Goal: Find specific page/section: Find specific page/section

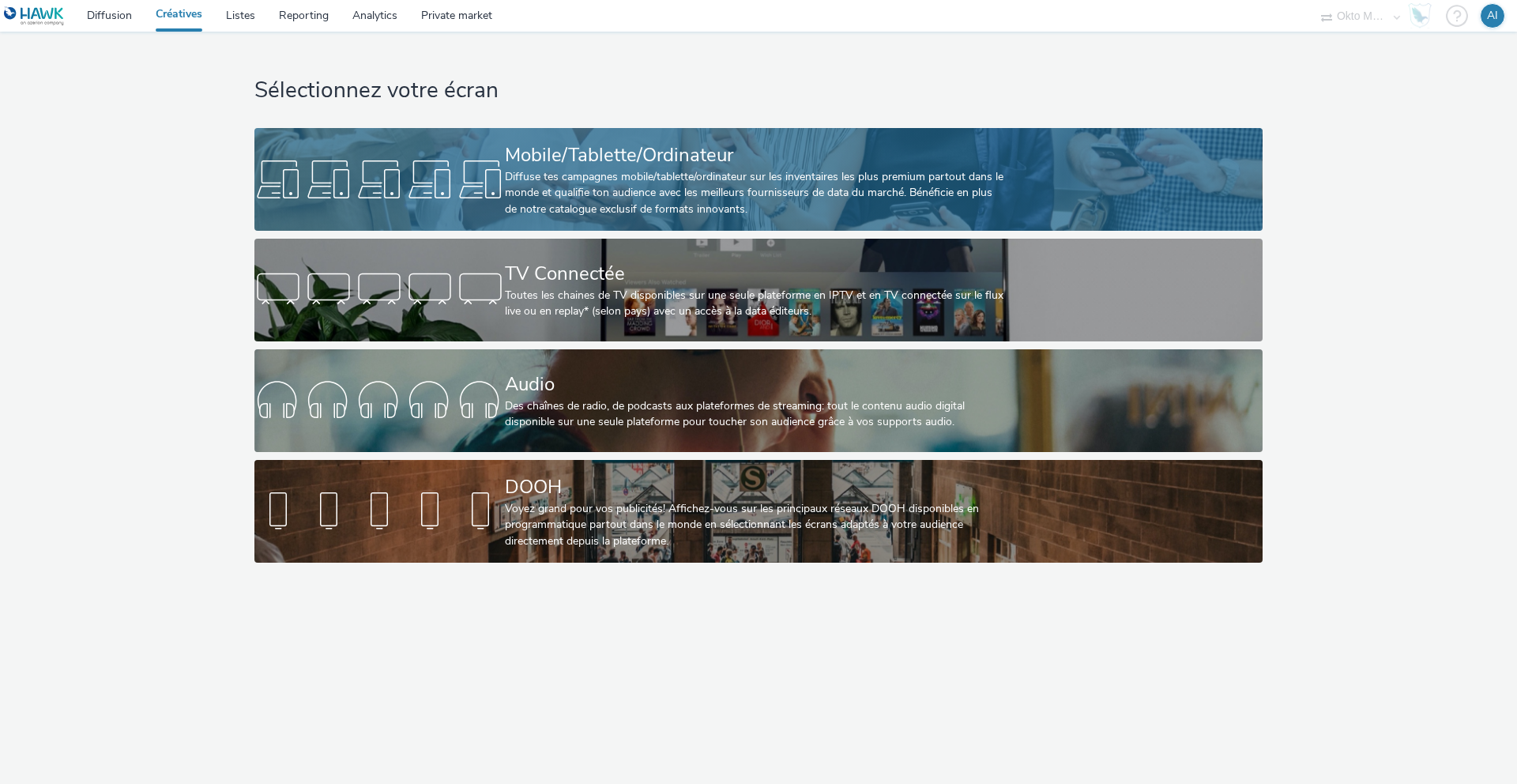
click at [436, 180] on div at bounding box center [379, 179] width 250 height 50
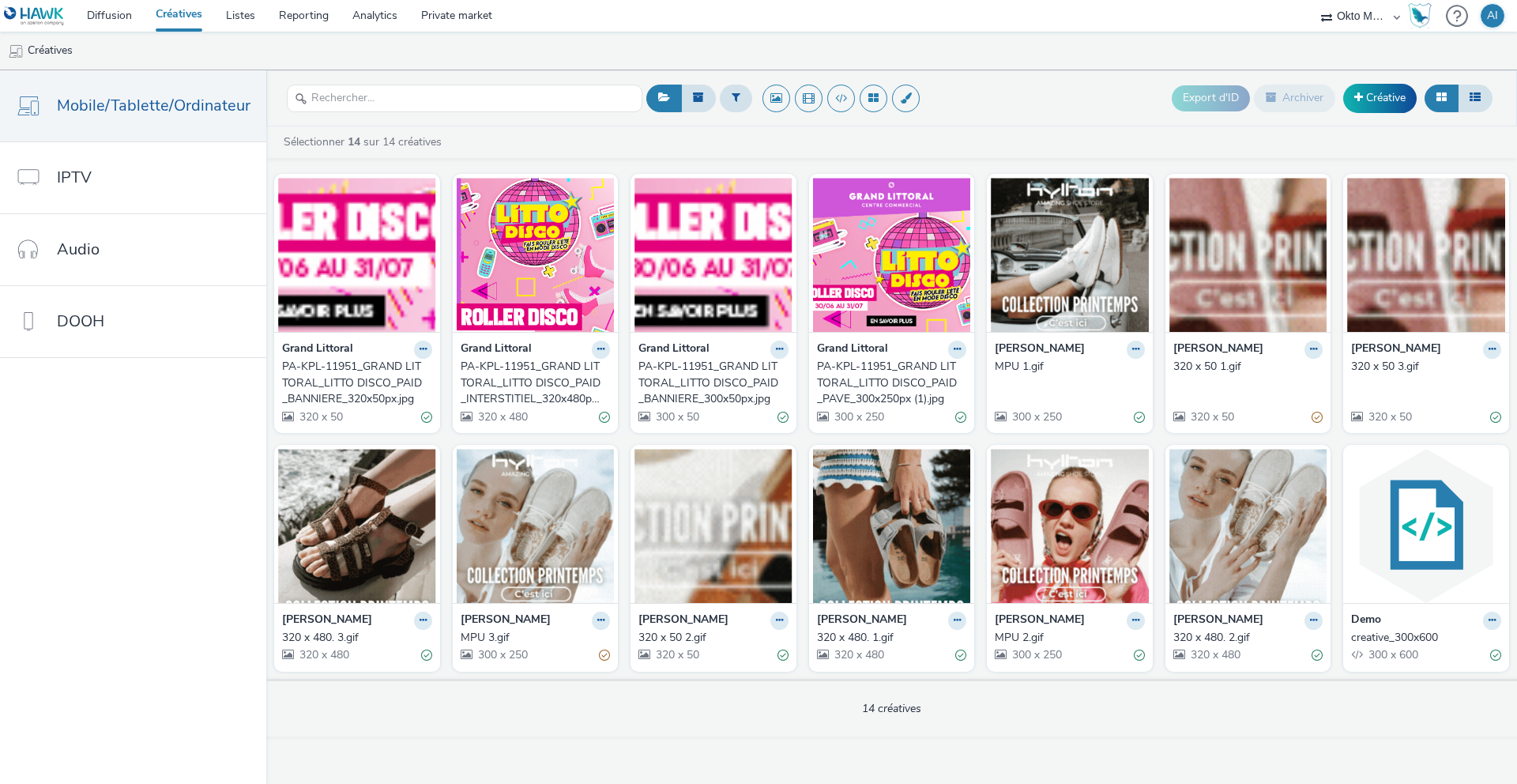
click at [504, 387] on div "PA-KPL-11951_GRAND LITTORAL_LITTO DISCO_PAID_INTERSTITIEL_320x480px_V2 (1).jpg" at bounding box center [532, 383] width 143 height 48
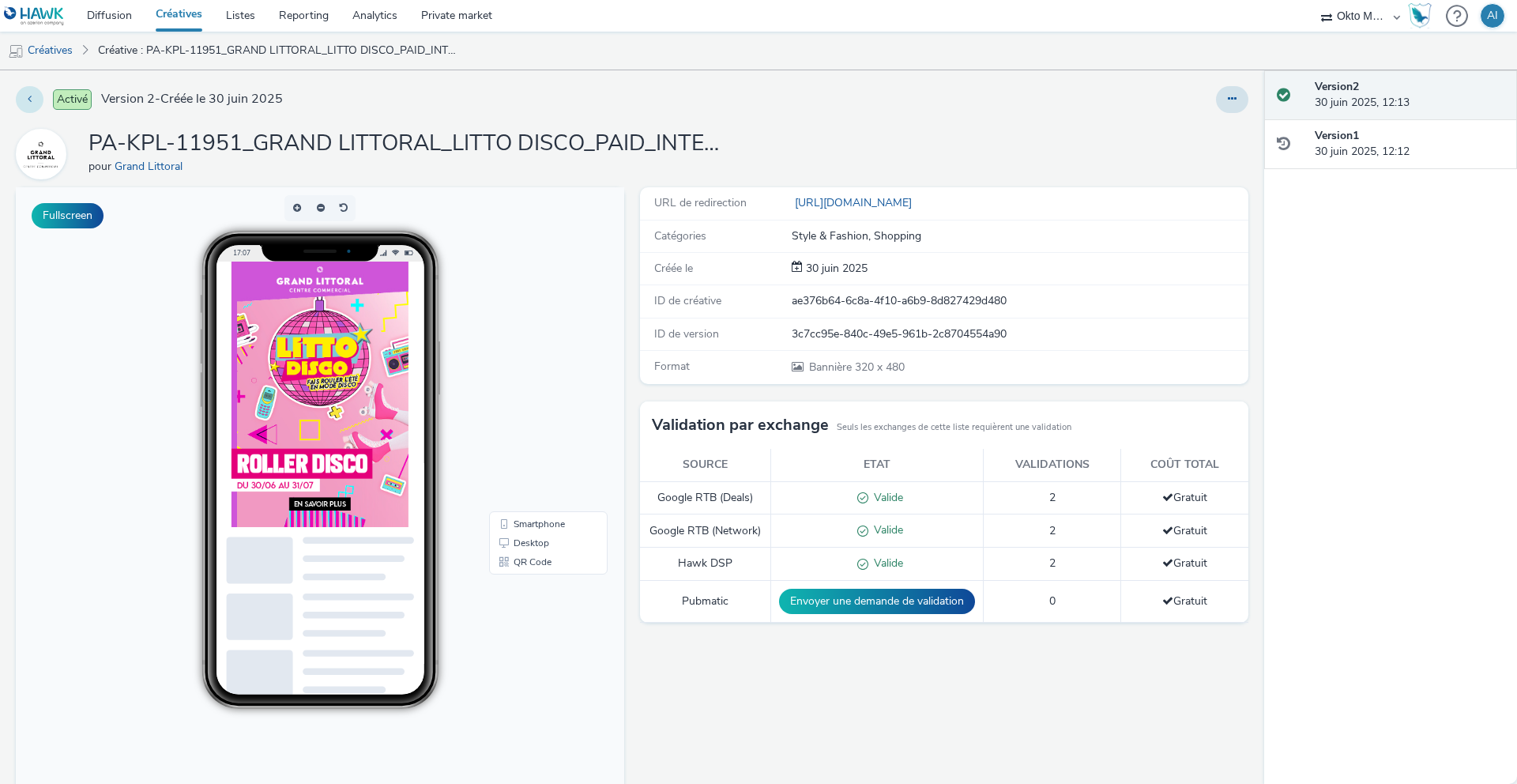
click at [26, 93] on button at bounding box center [30, 99] width 28 height 27
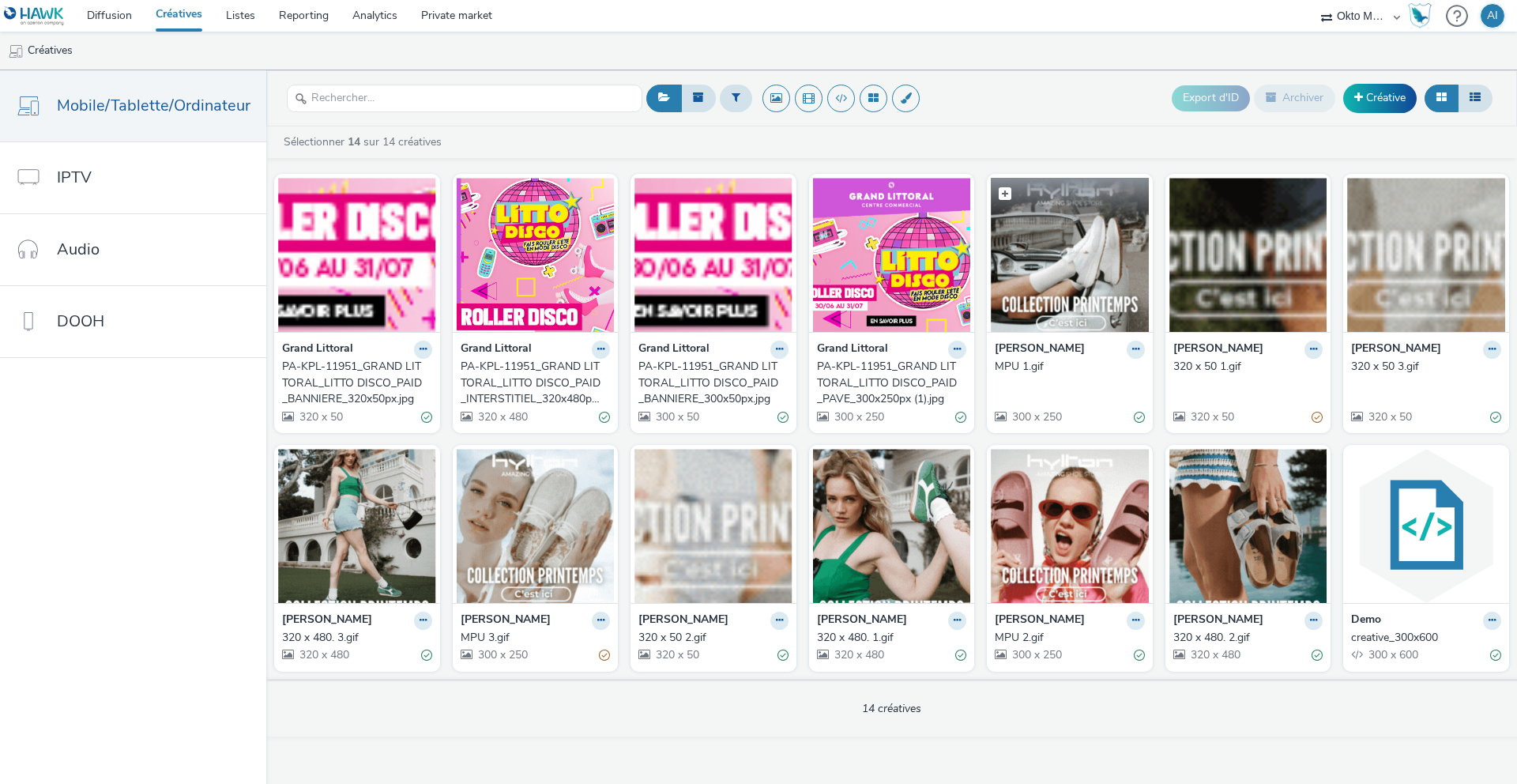
click at [1106, 254] on img at bounding box center [1070, 255] width 158 height 154
